Goal: Transaction & Acquisition: Obtain resource

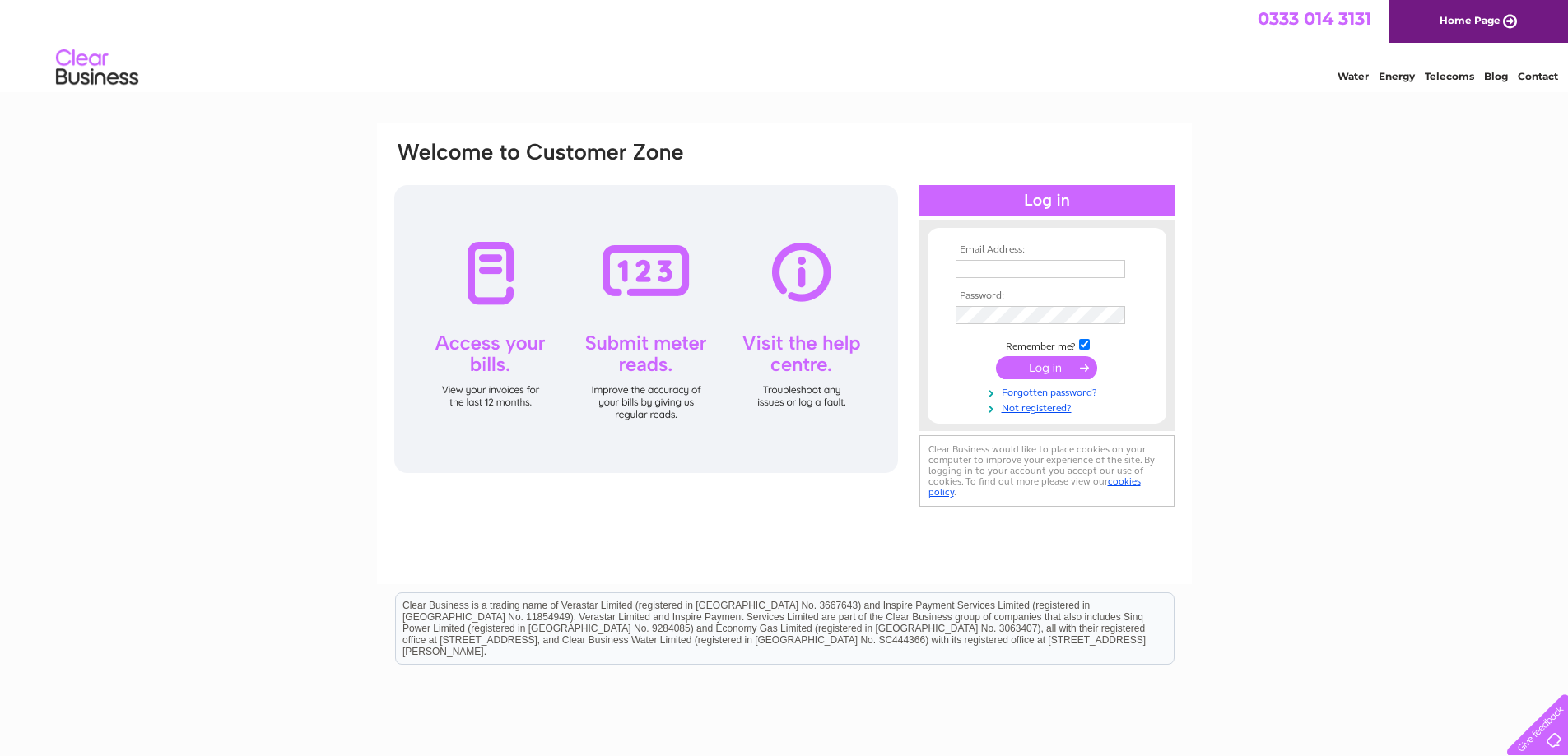
type input "[EMAIL_ADDRESS][DOMAIN_NAME]"
click at [1042, 369] on input "submit" at bounding box center [1046, 368] width 101 height 23
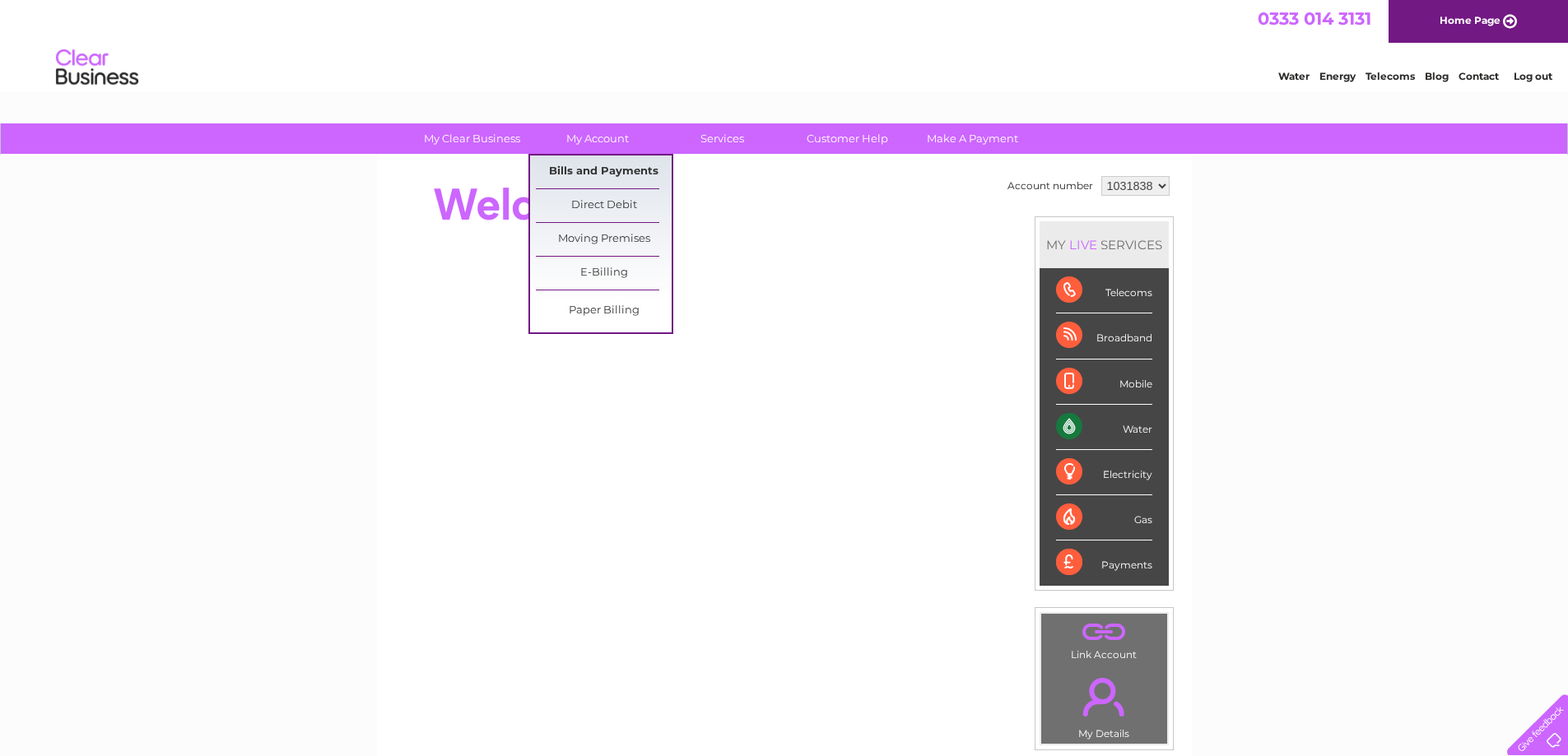
click at [596, 165] on link "Bills and Payments" at bounding box center [603, 172] width 136 height 33
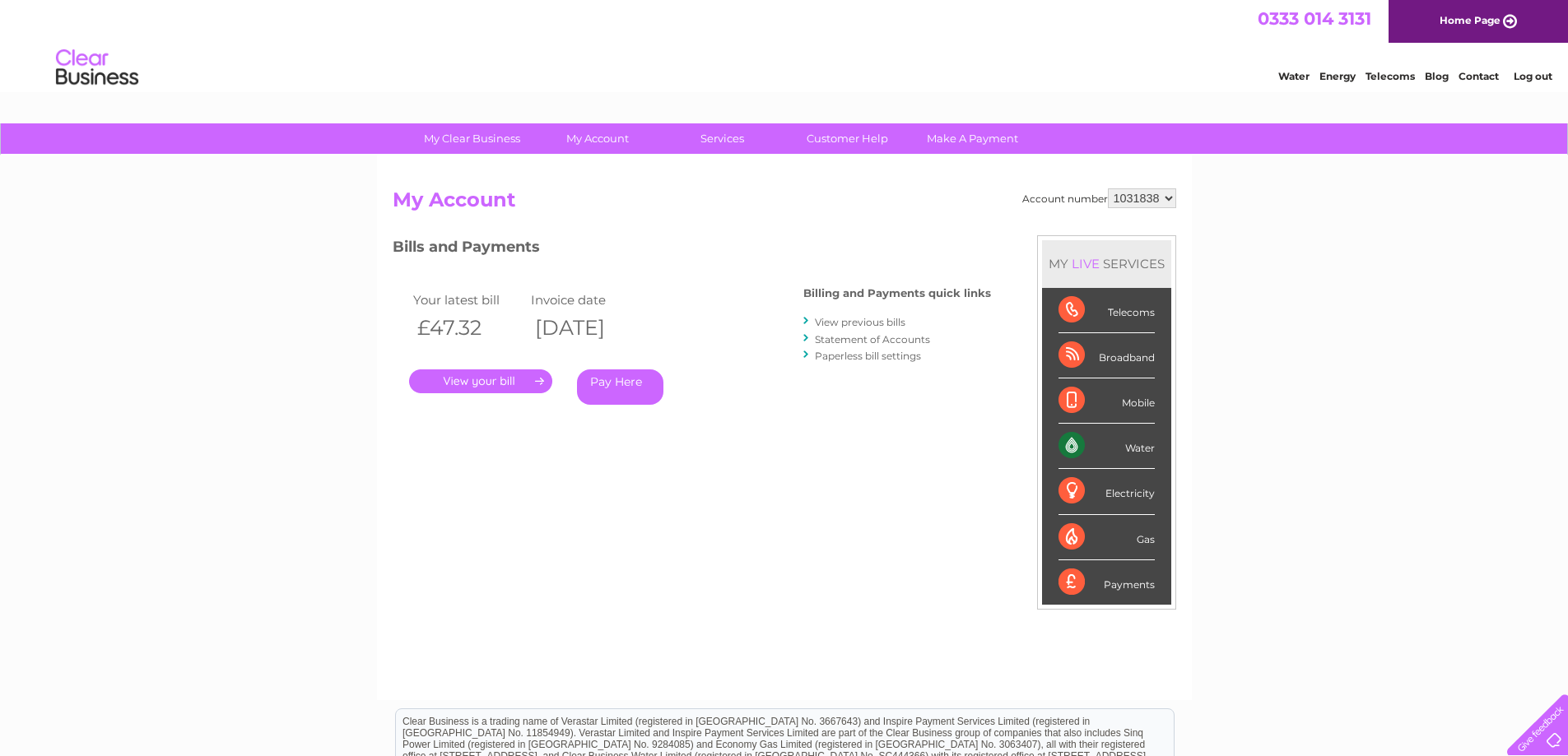
click at [492, 379] on link "." at bounding box center [481, 381] width 143 height 24
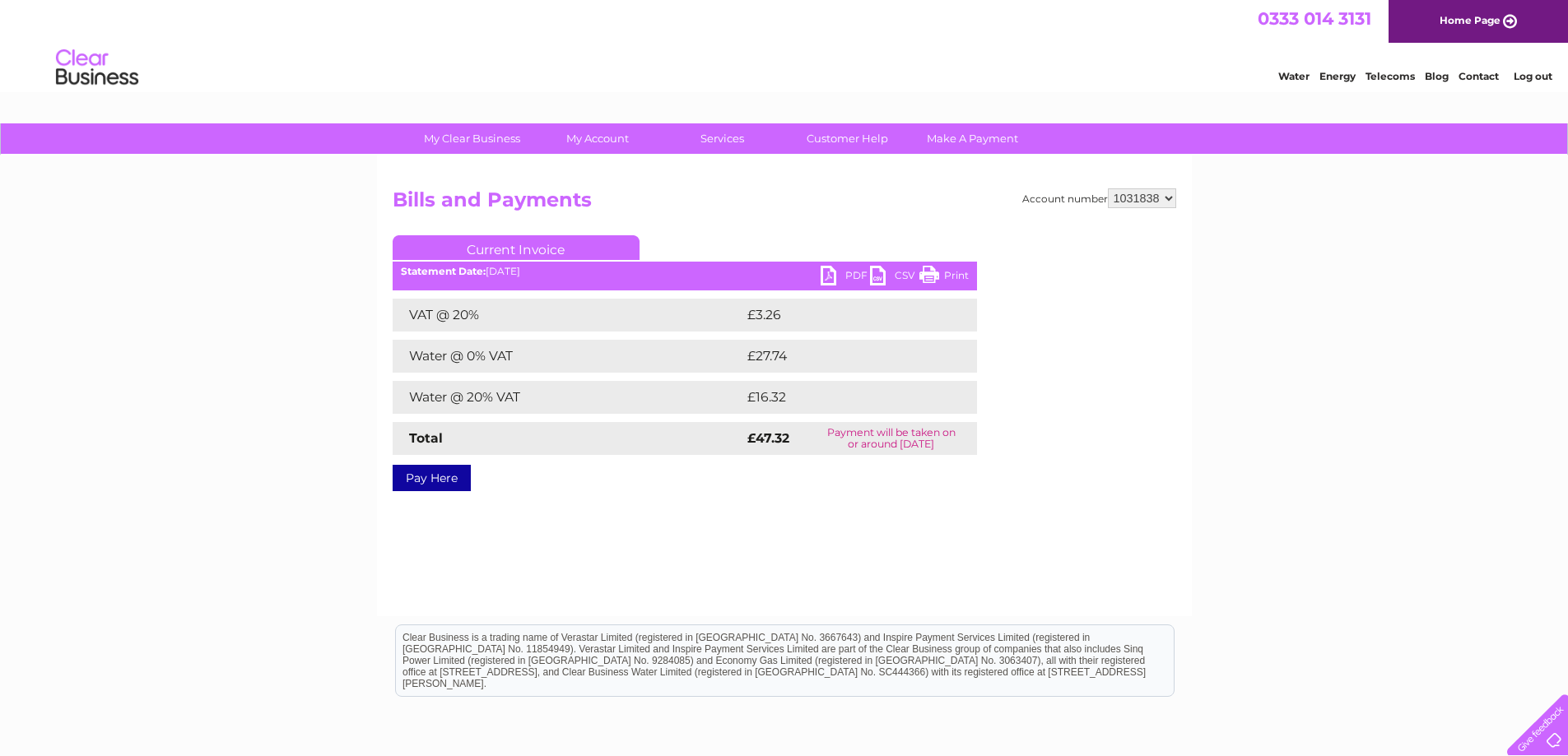
click at [852, 273] on link "PDF" at bounding box center [846, 277] width 50 height 24
